Goal: Check status: Check status

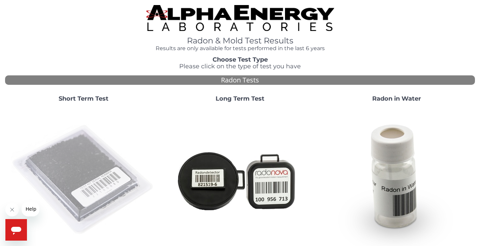
click at [71, 130] on img at bounding box center [83, 180] width 145 height 145
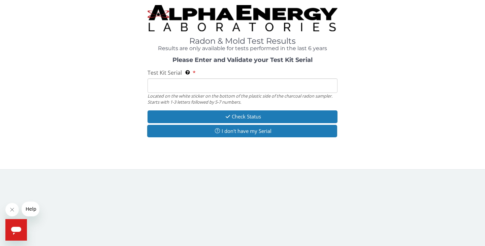
click at [203, 83] on input "Test Kit Serial Located on the white sticker on the bottom of the plastic side …" at bounding box center [242, 85] width 190 height 14
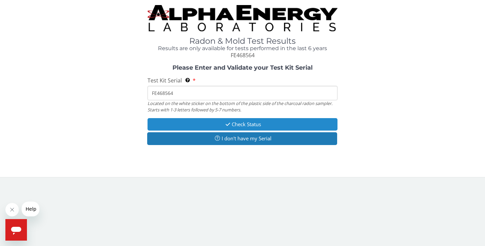
type input "FE468564"
click at [264, 121] on button "Check Status" at bounding box center [242, 124] width 190 height 12
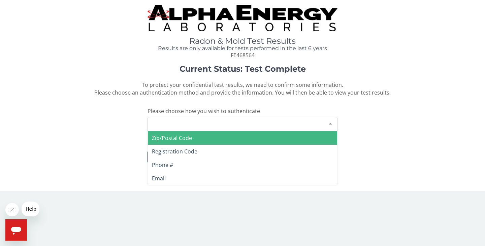
click at [248, 123] on div "Please make a selection" at bounding box center [242, 124] width 190 height 14
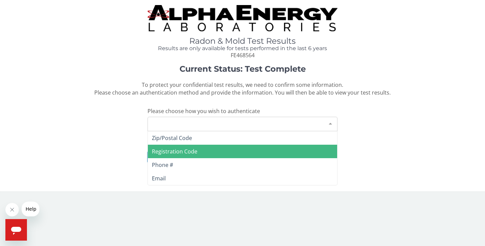
click at [171, 150] on span "Registration Code" at bounding box center [174, 151] width 45 height 7
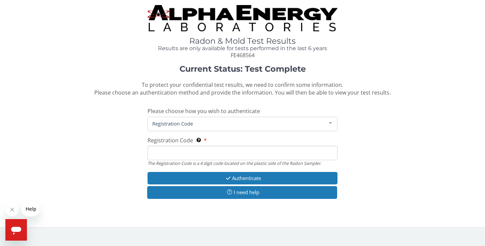
click at [171, 150] on input "Registration Code The Registration Code is a 4 digit code located on the plasti…" at bounding box center [242, 153] width 190 height 14
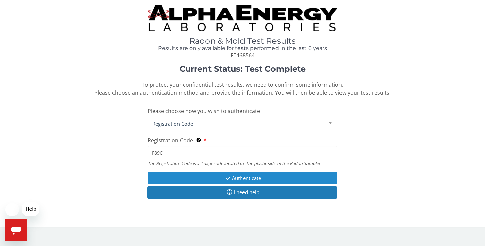
type input "F89C"
click at [225, 175] on button "Authenticate" at bounding box center [242, 178] width 190 height 12
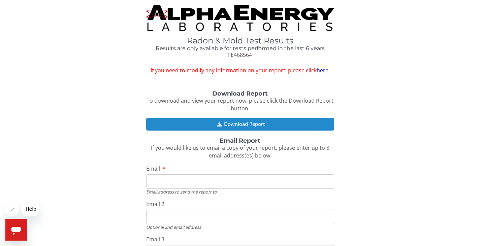
click at [268, 129] on button "Download Report" at bounding box center [240, 124] width 188 height 12
